Goal: Task Accomplishment & Management: Use online tool/utility

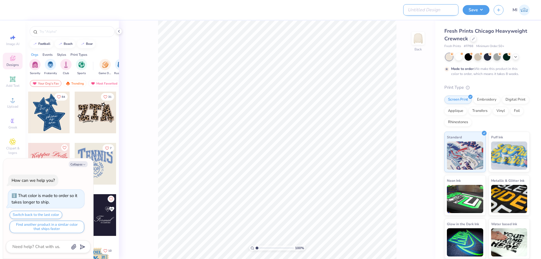
click at [435, 10] on input "Design Title" at bounding box center [430, 9] width 55 height 11
paste input "FPS239849"
type textarea "x"
type input "FPS239849"
click at [326, 10] on div at bounding box center [213, 10] width 397 height 20
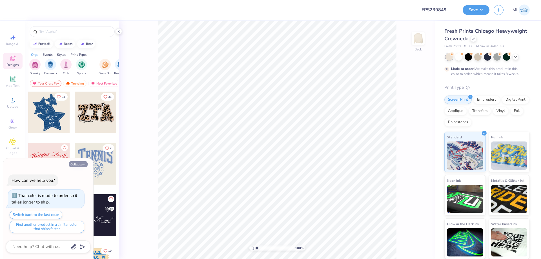
click at [73, 162] on button "Collapse" at bounding box center [78, 164] width 19 height 6
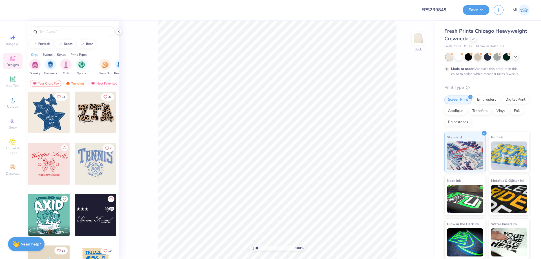
type textarea "x"
click at [11, 102] on icon at bounding box center [12, 100] width 7 height 7
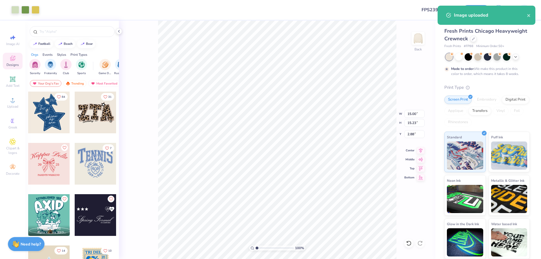
click at [416, 108] on div "100 % Back W 15.00 15.00 " H 15.23 15.23 " Y 2.88 2.88 " Center Middle Top Bott…" at bounding box center [277, 140] width 316 height 238
click at [413, 113] on div "100 % Back" at bounding box center [277, 140] width 316 height 238
click at [413, 112] on input "15.00" at bounding box center [414, 114] width 20 height 8
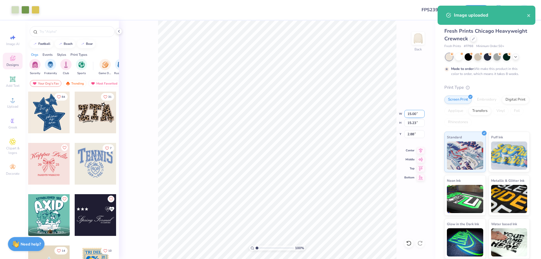
click at [413, 112] on input "15.00" at bounding box center [414, 114] width 20 height 8
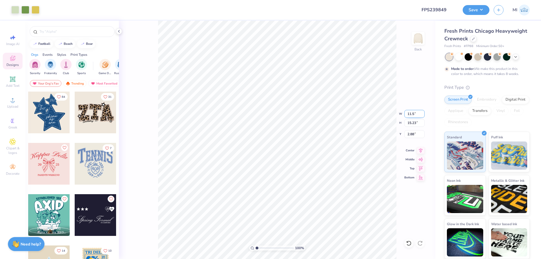
type input "11.50"
type input "11.68"
click at [412, 134] on input "4.66" at bounding box center [414, 134] width 20 height 8
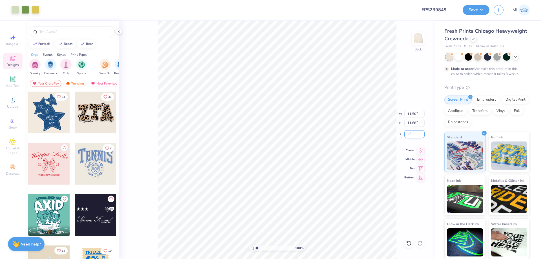
type input "3.00"
click at [261, 248] on input "range" at bounding box center [274, 247] width 38 height 5
type input "2.15"
click at [15, 83] on span "Add Text" at bounding box center [13, 85] width 14 height 5
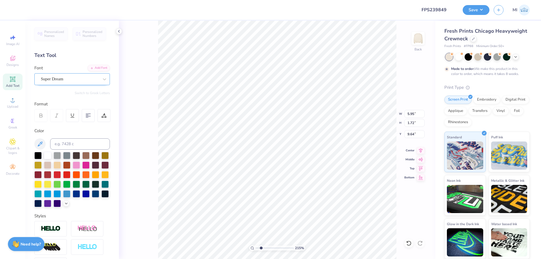
click at [88, 80] on div "Super Dream" at bounding box center [69, 79] width 59 height 9
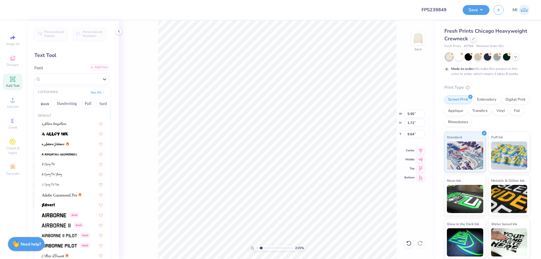
click at [99, 68] on div "Add Font" at bounding box center [99, 67] width 22 height 6
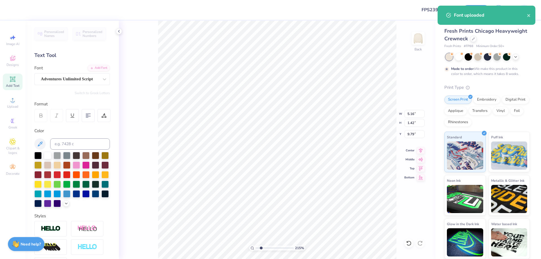
type input "5.16"
type input "1.42"
type input "9.79"
type textarea "Bloom"
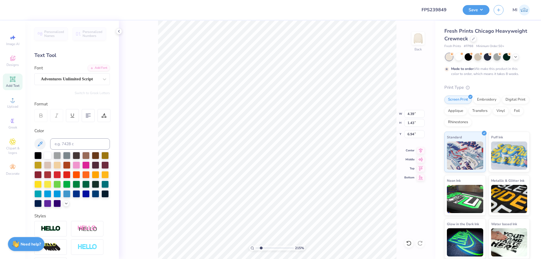
type input "7.95"
type textarea "with"
type input "8.06"
type input "4.39"
type input "1.43"
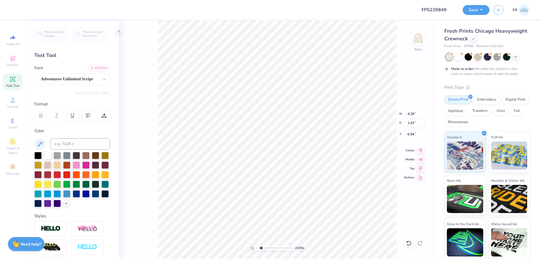
type input "9.27"
type textarea "Kappa"
type input "9.05"
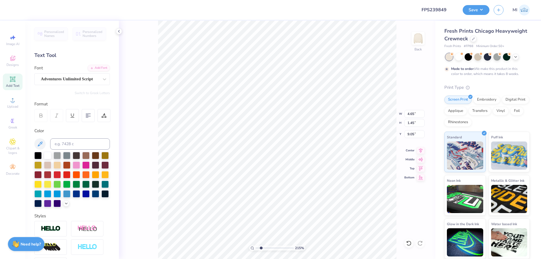
type input "3.06"
type input "1.31"
type input "8.06"
type input "2.49"
type input "1.07"
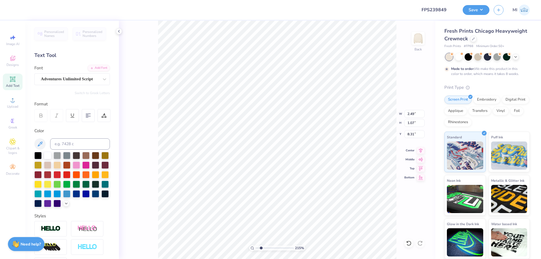
type input "8.13"
type input "4.65"
type input "1.45"
type input "8.47"
type input "2.49"
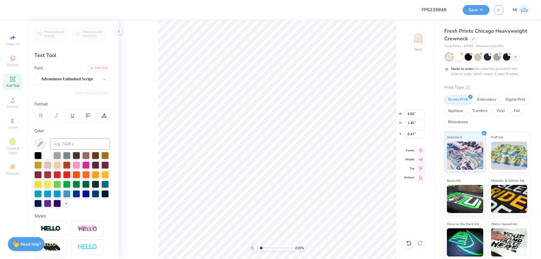
type input "1.07"
type input "8.13"
type input "4.65"
type input "1.45"
type input "8.47"
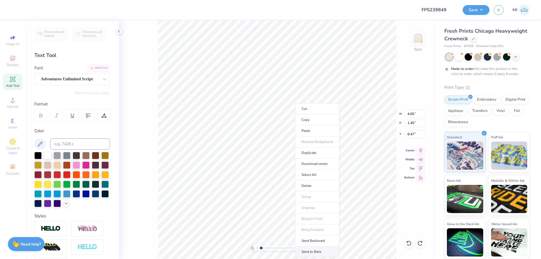
click at [316, 248] on li "Send to Back" at bounding box center [317, 251] width 44 height 11
type input "2.49"
type input "1.07"
type input "8.13"
type input "2.20"
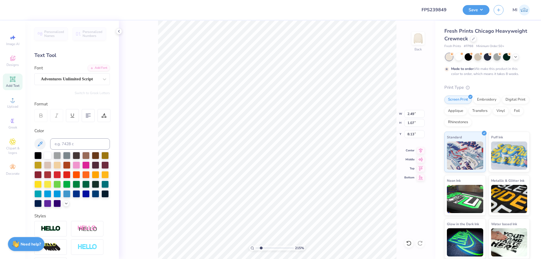
type input "0.95"
type input "8.11"
type input "11.50"
type input "11.68"
type input "3.00"
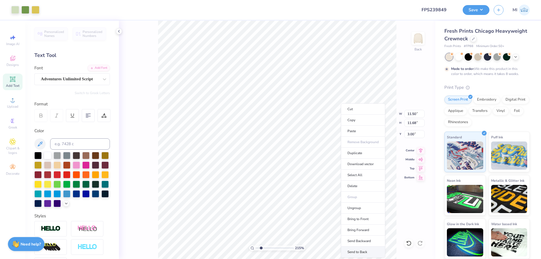
click at [364, 248] on li "Send to Back" at bounding box center [363, 251] width 44 height 11
type input "2.20"
type input "0.95"
type input "8.11"
type input "4.65"
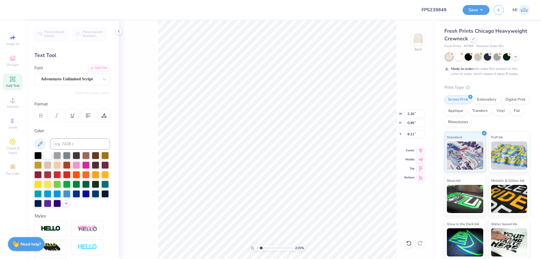
type input "1.45"
type input "8.59"
type input "4.39"
type input "1.43"
type input "6.96"
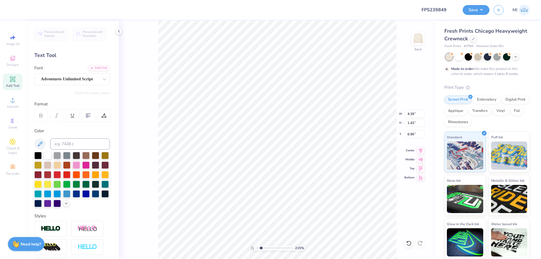
type input "2.10"
type input "5.28"
type input "3.43"
type input "7.07"
type input "5.51"
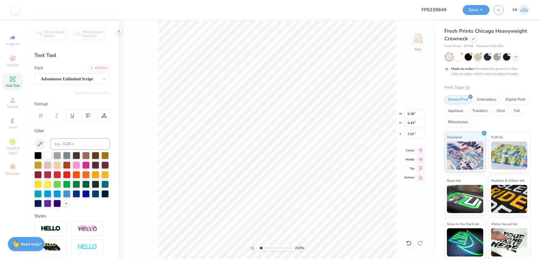
type input "3.54"
type input "7.28"
type input "11.50"
type input "11.68"
type input "3.00"
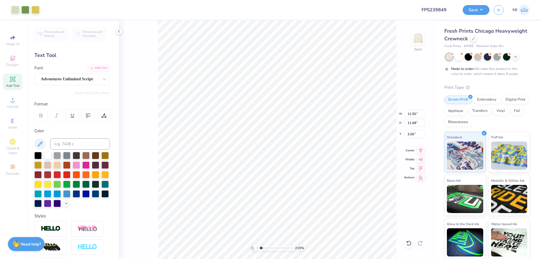
type input "4.79"
type input "1.84"
type input "7.28"
type input "5.51"
type input "3.54"
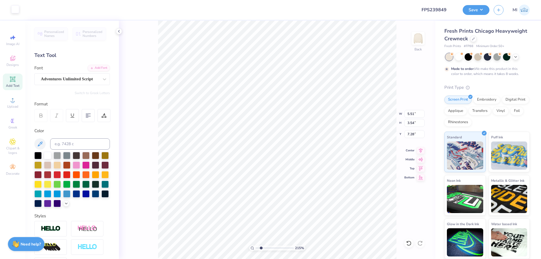
click at [14, 6] on div at bounding box center [15, 9] width 8 height 8
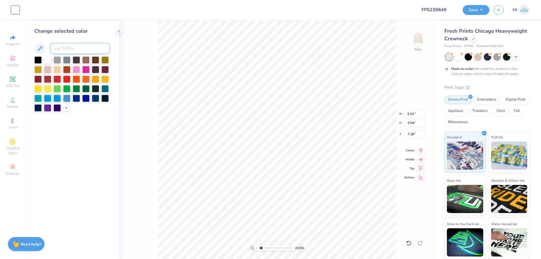
click at [90, 50] on input at bounding box center [80, 48] width 60 height 11
type input "7490"
type input "11.50"
type input "11.68"
type input "3.00"
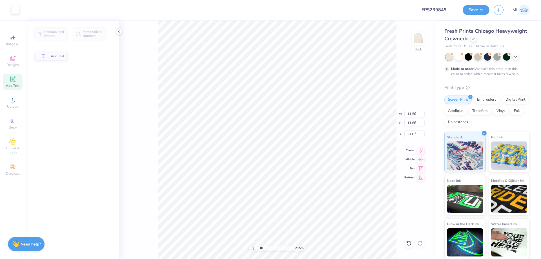
type input "2.36"
type input "1.24"
type input "8.08"
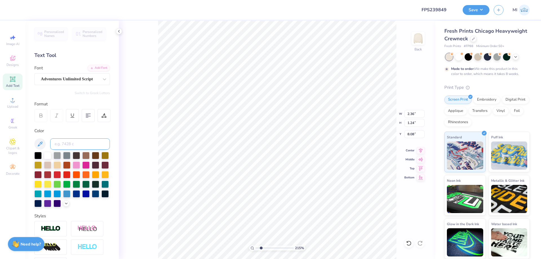
click at [94, 147] on input at bounding box center [80, 143] width 60 height 11
type input "458"
drag, startPoint x: 268, startPoint y: 247, endPoint x: 235, endPoint y: 248, distance: 32.7
type input "1"
click at [255, 248] on input "range" at bounding box center [274, 247] width 38 height 5
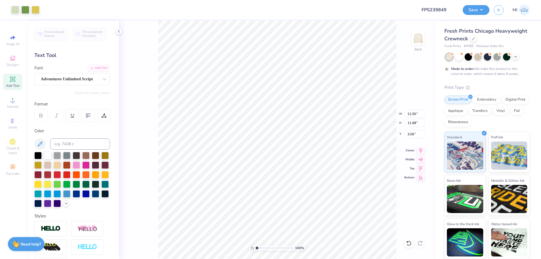
drag, startPoint x: 480, startPoint y: 8, endPoint x: 479, endPoint y: 14, distance: 5.8
click at [480, 9] on button "Save" at bounding box center [475, 10] width 27 height 10
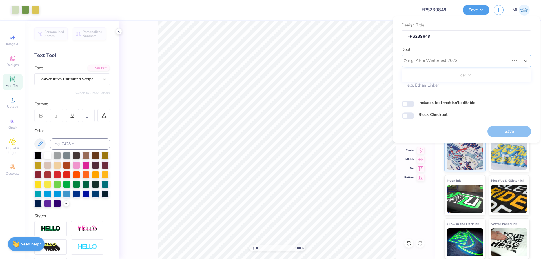
click at [463, 55] on div "e.g. APhi Winterfest 2023" at bounding box center [466, 61] width 130 height 12
click at [444, 76] on div "Design Tool Gallery" at bounding box center [466, 75] width 125 height 9
type input "Design Tool Gallery"
type input "Design Tool Gallery User"
click at [508, 134] on button "Save" at bounding box center [509, 132] width 44 height 12
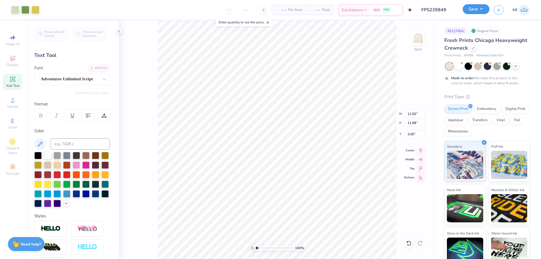
click at [473, 8] on button "Save" at bounding box center [475, 9] width 27 height 10
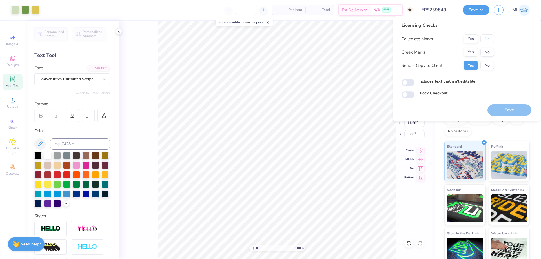
drag, startPoint x: 485, startPoint y: 39, endPoint x: 475, endPoint y: 47, distance: 13.6
click at [482, 41] on button "No" at bounding box center [487, 38] width 14 height 9
click at [474, 49] on button "Yes" at bounding box center [470, 52] width 15 height 9
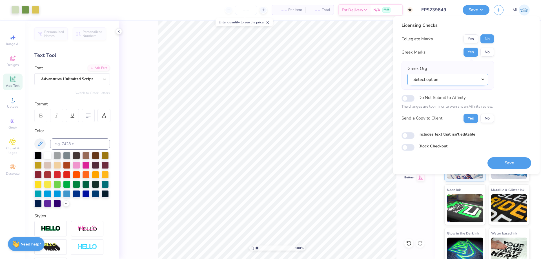
click at [463, 78] on button "Select option" at bounding box center [447, 80] width 81 height 12
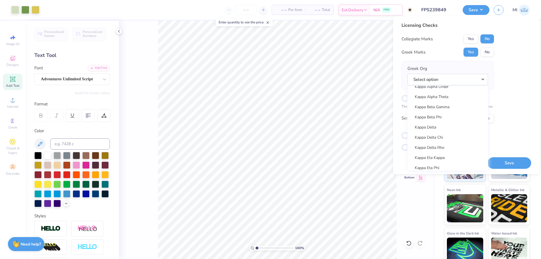
scroll to position [2068, 0]
click at [447, 135] on link "Kappa Kappa Gamma" at bounding box center [447, 132] width 76 height 9
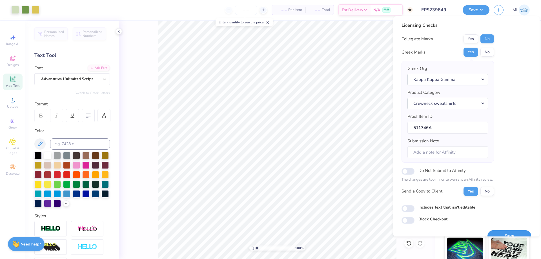
click at [509, 230] on button "Save" at bounding box center [509, 236] width 44 height 12
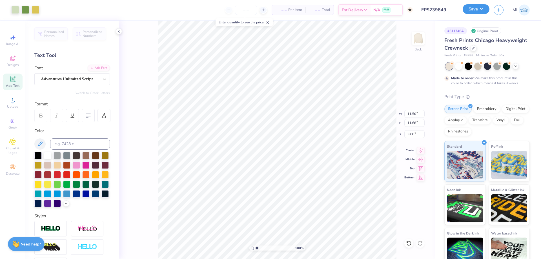
click at [468, 13] on button "Save" at bounding box center [475, 9] width 27 height 10
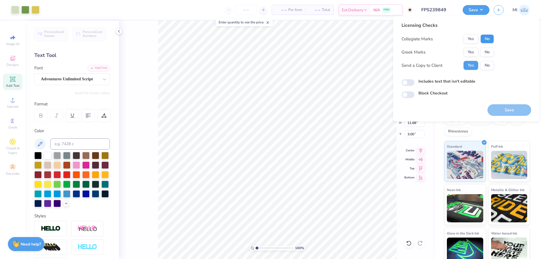
drag, startPoint x: 492, startPoint y: 34, endPoint x: 487, endPoint y: 40, distance: 8.0
click at [488, 39] on div "Licensing Checks Collegiate Marks Yes No Greek Marks Yes No Send a Copy to Clie…" at bounding box center [447, 48] width 92 height 52
click at [487, 40] on button "No" at bounding box center [487, 38] width 14 height 9
drag, startPoint x: 474, startPoint y: 47, endPoint x: 466, endPoint y: 52, distance: 9.3
click at [466, 52] on button "Yes" at bounding box center [470, 52] width 15 height 9
